Goal: Navigation & Orientation: Find specific page/section

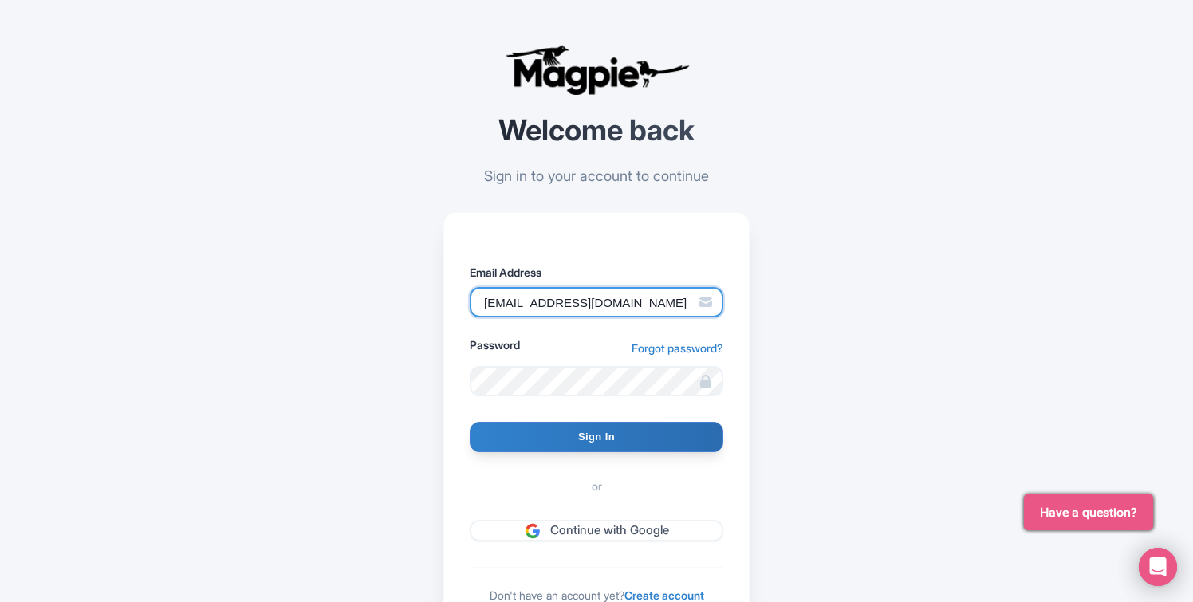
drag, startPoint x: 668, startPoint y: 310, endPoint x: 432, endPoint y: 304, distance: 235.4
click at [432, 304] on div "Welcome back Sign in to your account to continue Email Address Davidmontano217@…" at bounding box center [596, 350] width 357 height 688
type input "[EMAIL_ADDRESS][DOMAIN_NAME]"
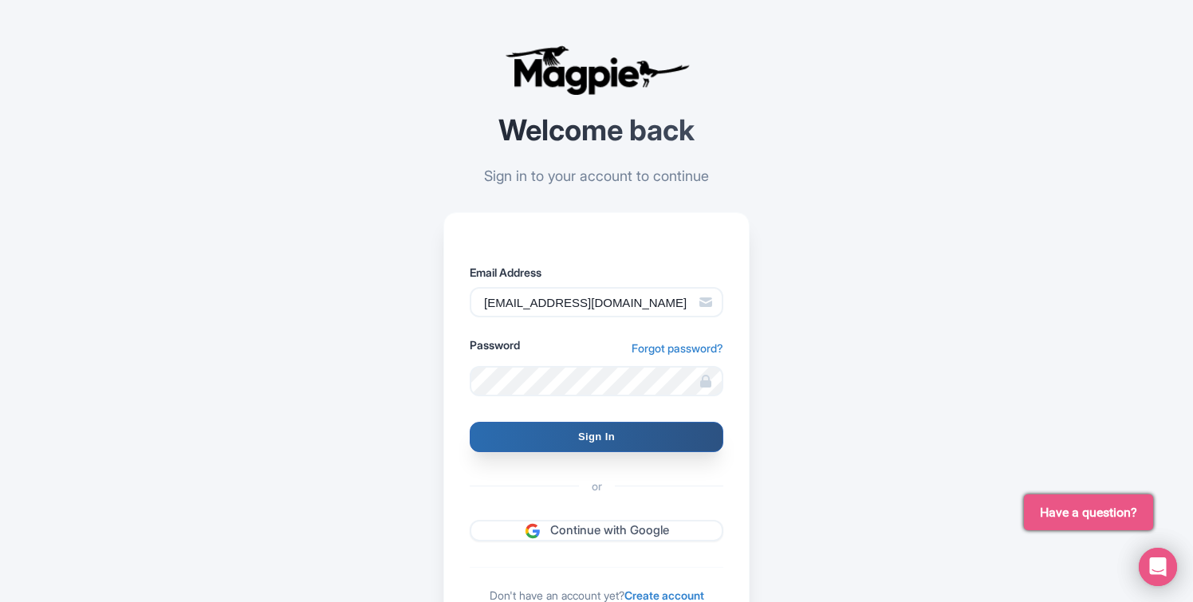
click at [644, 435] on input "Sign In" at bounding box center [597, 437] width 254 height 30
type input "Signing in..."
click at [660, 435] on input "Sign In" at bounding box center [597, 437] width 254 height 30
type input "Signing in..."
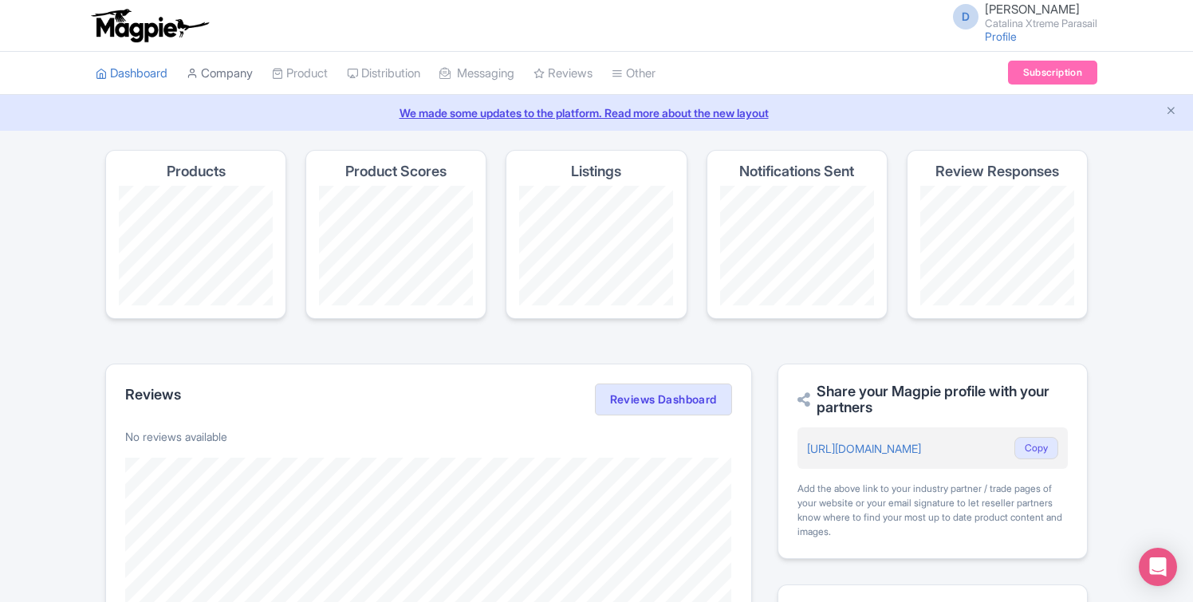
click at [223, 71] on link "Company" at bounding box center [220, 74] width 66 height 44
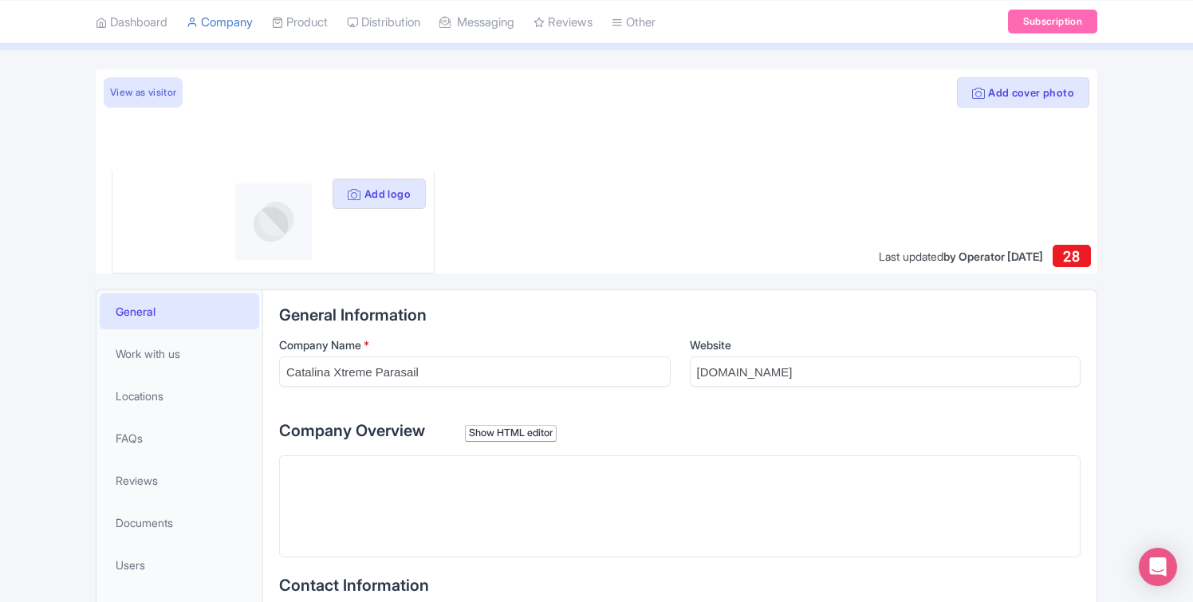
scroll to position [87, 0]
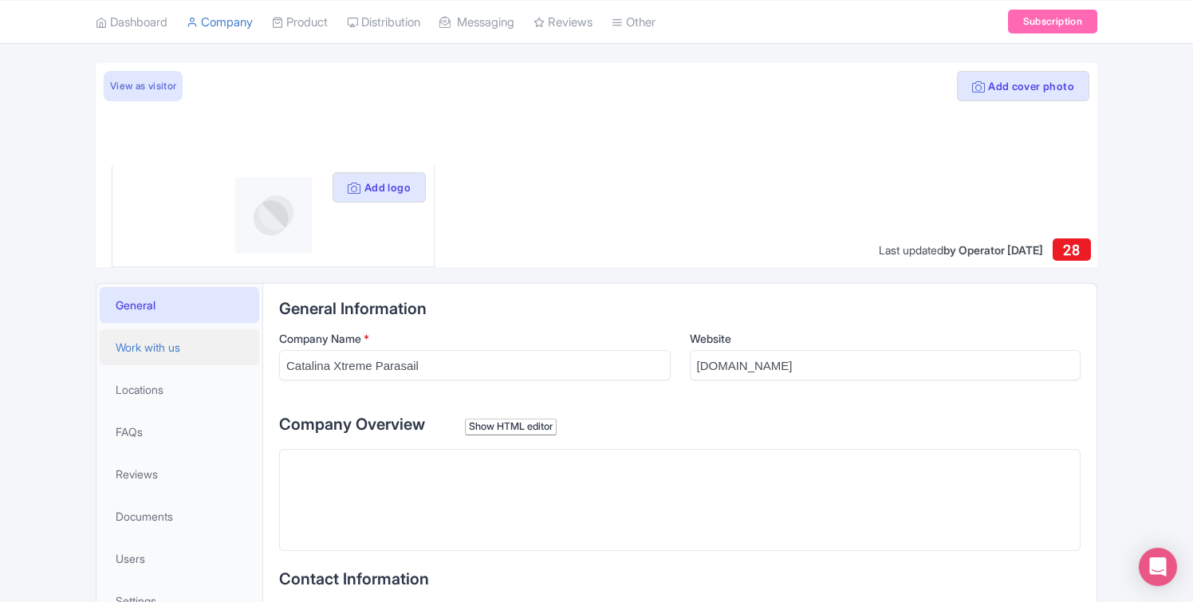
click at [192, 352] on link "Work with us" at bounding box center [180, 347] width 160 height 36
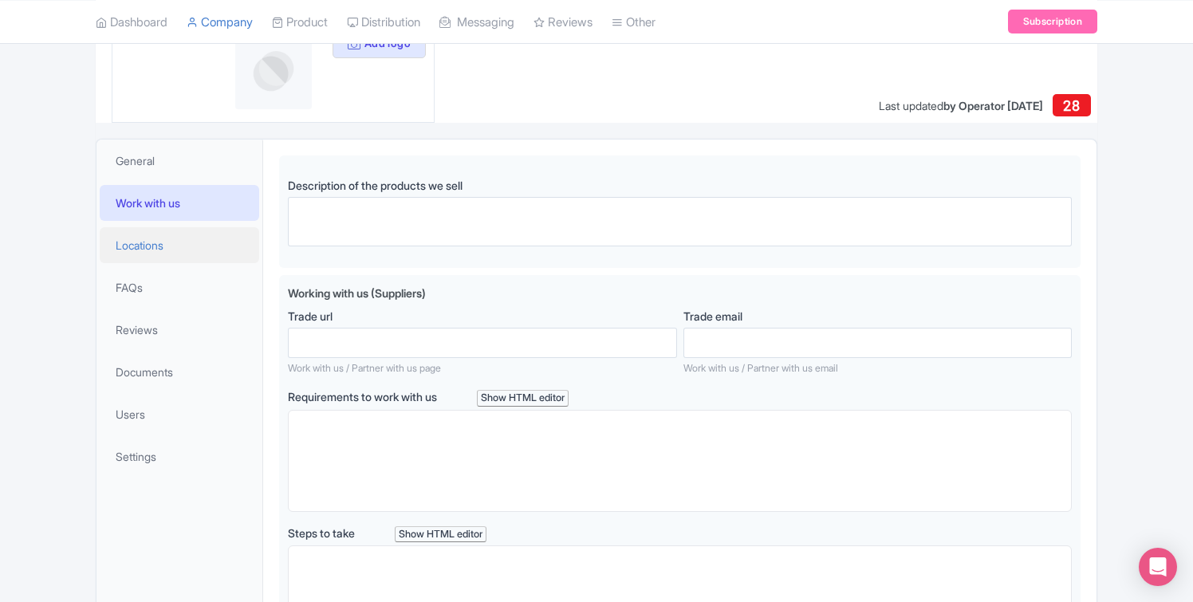
scroll to position [223, 0]
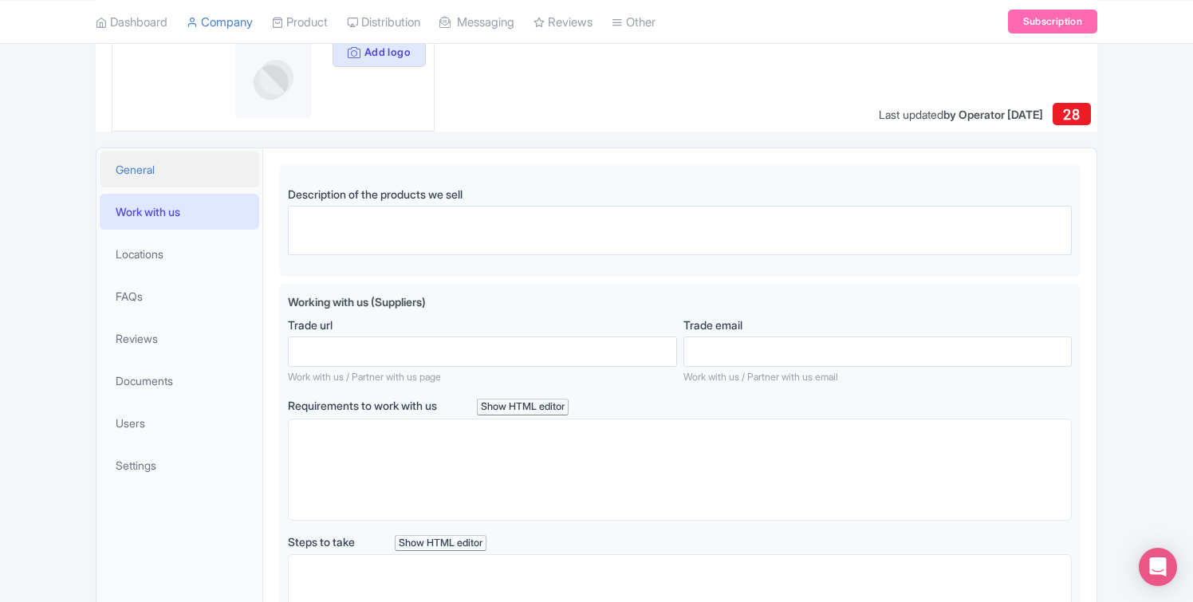
click at [213, 167] on link "General" at bounding box center [180, 170] width 160 height 36
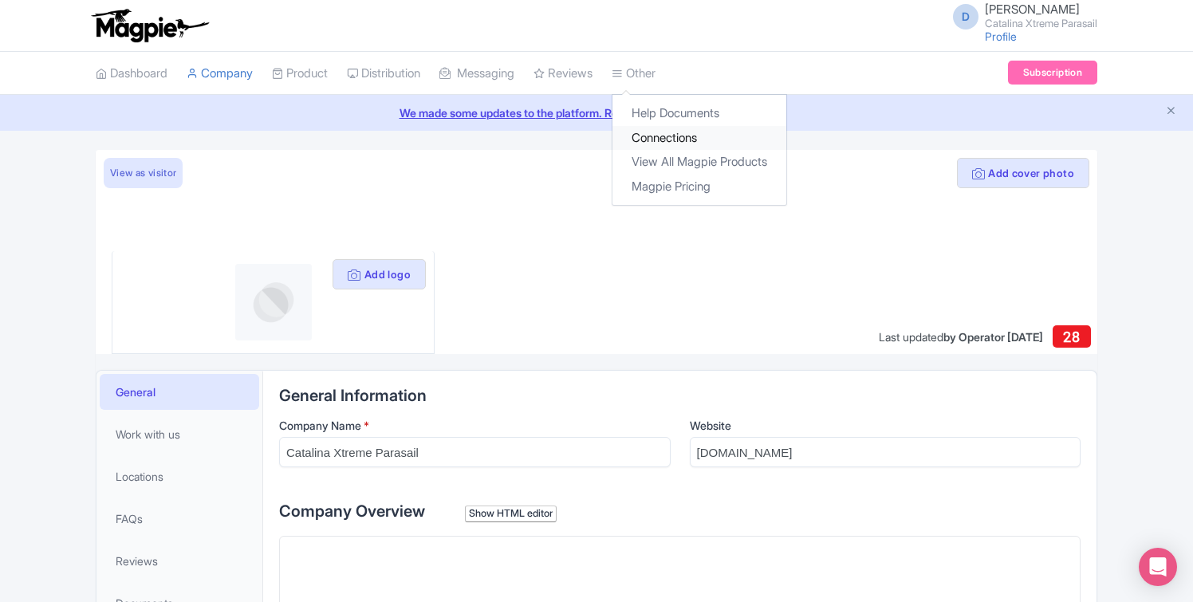
click at [675, 135] on link "Connections" at bounding box center [700, 138] width 174 height 25
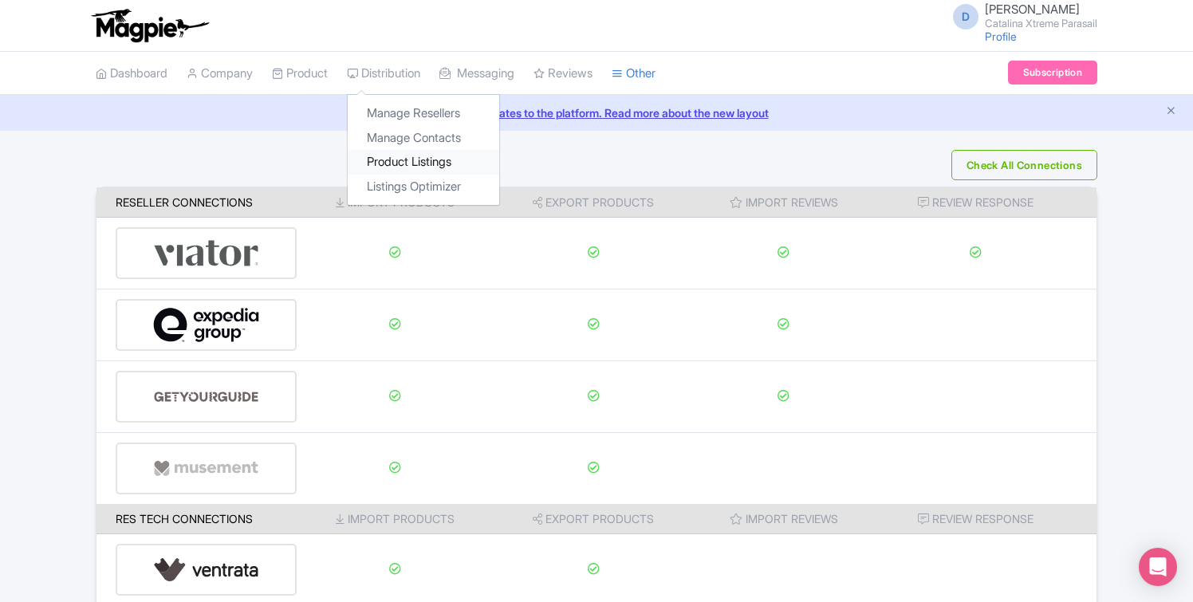
click at [420, 163] on link "Product Listings" at bounding box center [424, 162] width 152 height 25
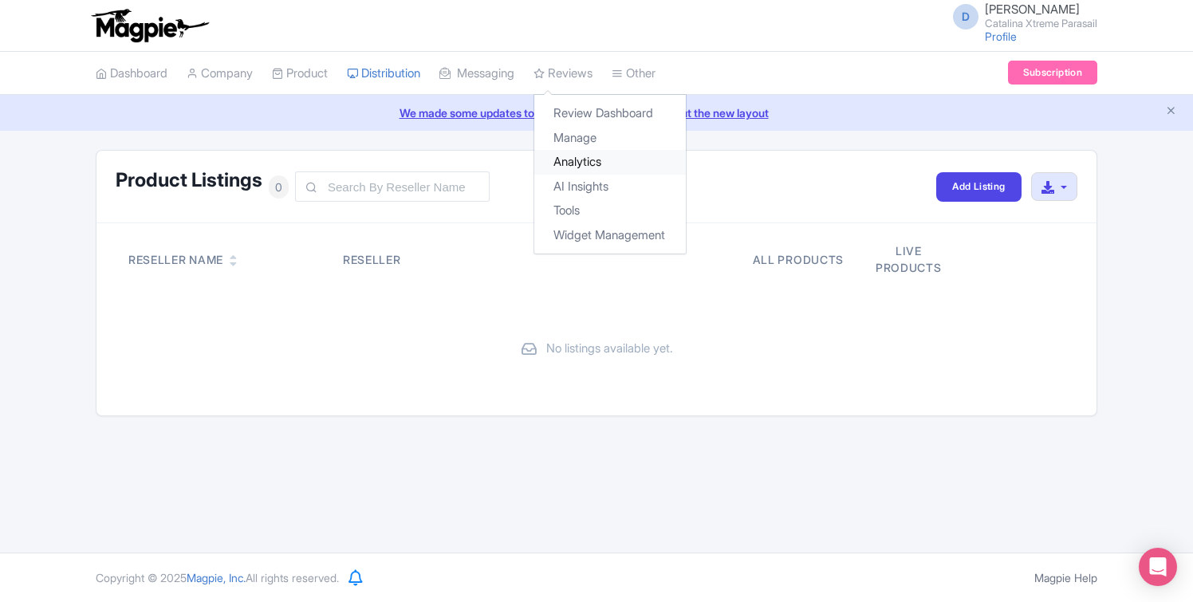
click at [609, 155] on link "Analytics" at bounding box center [610, 162] width 152 height 25
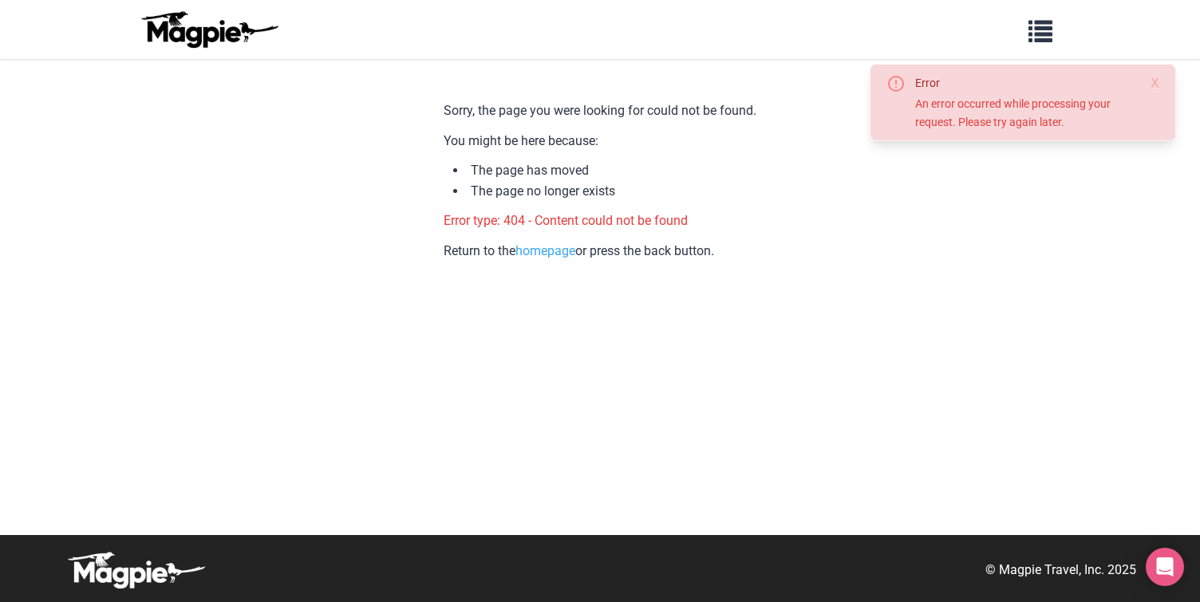
click at [203, 29] on img at bounding box center [209, 29] width 144 height 38
